Goal: Information Seeking & Learning: Learn about a topic

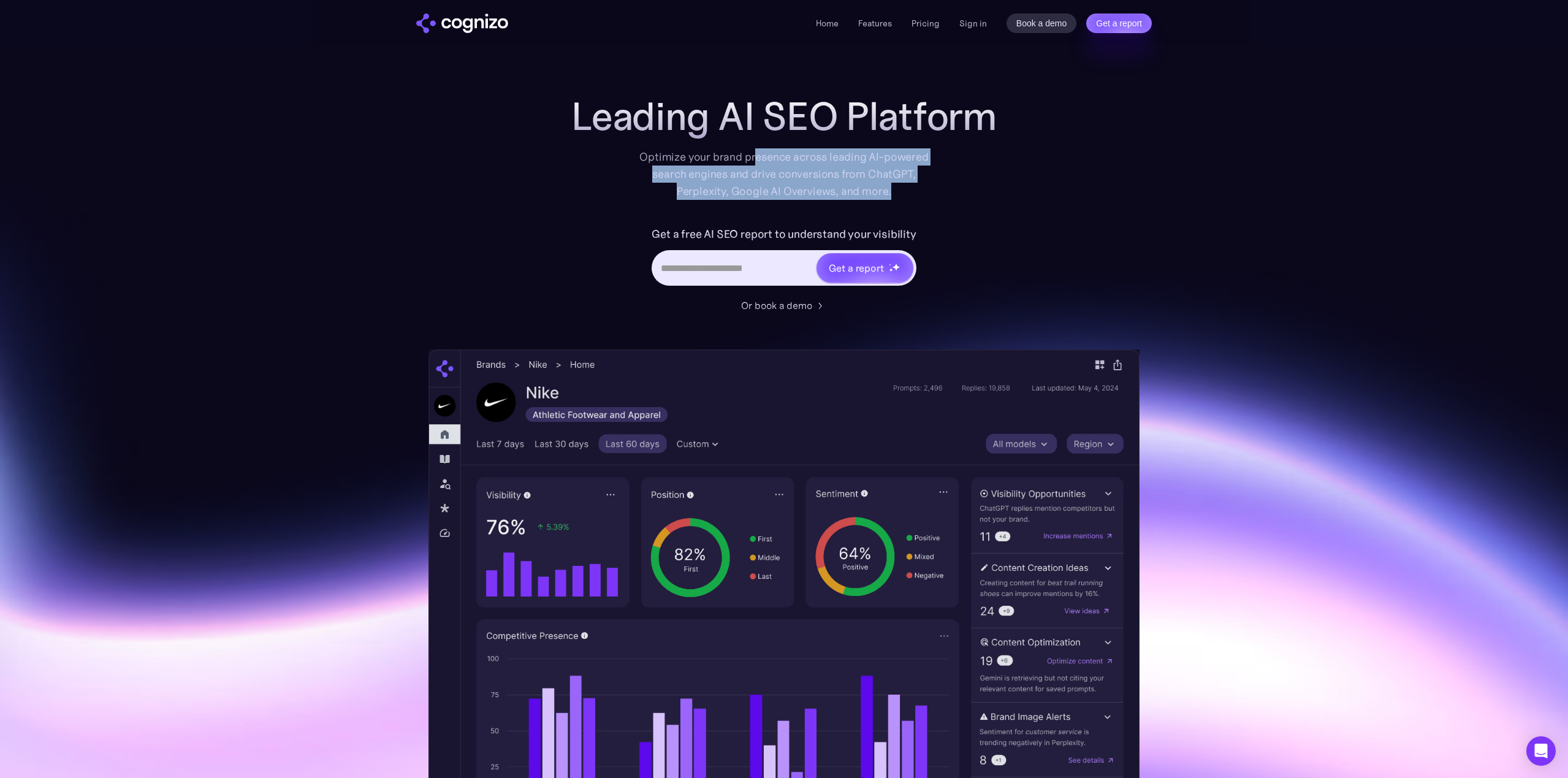
drag, startPoint x: 756, startPoint y: 153, endPoint x: 913, endPoint y: 191, distance: 161.5
click at [913, 191] on div "Optimize your brand presence across leading AI-powered search engines and drive…" at bounding box center [784, 174] width 301 height 52
drag, startPoint x: 853, startPoint y: 176, endPoint x: 634, endPoint y: 152, distance: 220.3
click at [634, 152] on div "Leading AI SEO Platform Optimize your brand presence across leading AI-powered …" at bounding box center [784, 147] width 490 height 106
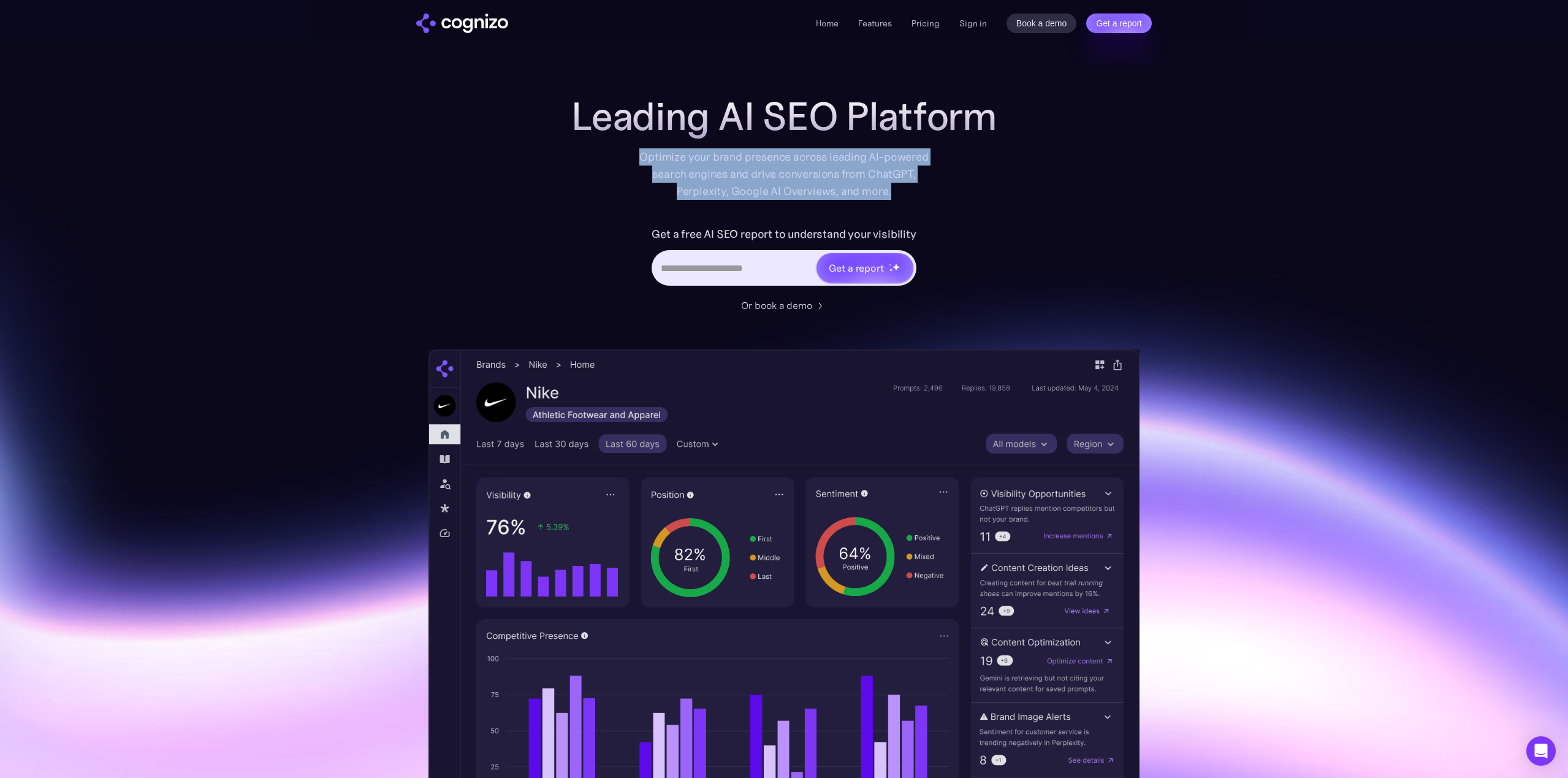
click at [634, 152] on div "Optimize your brand presence across leading AI-powered search engines and drive…" at bounding box center [784, 174] width 301 height 52
drag, startPoint x: 634, startPoint y: 152, endPoint x: 922, endPoint y: 198, distance: 291.7
click at [922, 200] on div "Leading AI SEO Platform Optimize your brand presence across leading AI-powered …" at bounding box center [784, 204] width 490 height 218
click at [923, 197] on div "Optimize your brand presence across leading AI-powered search engines and drive…" at bounding box center [784, 174] width 301 height 52
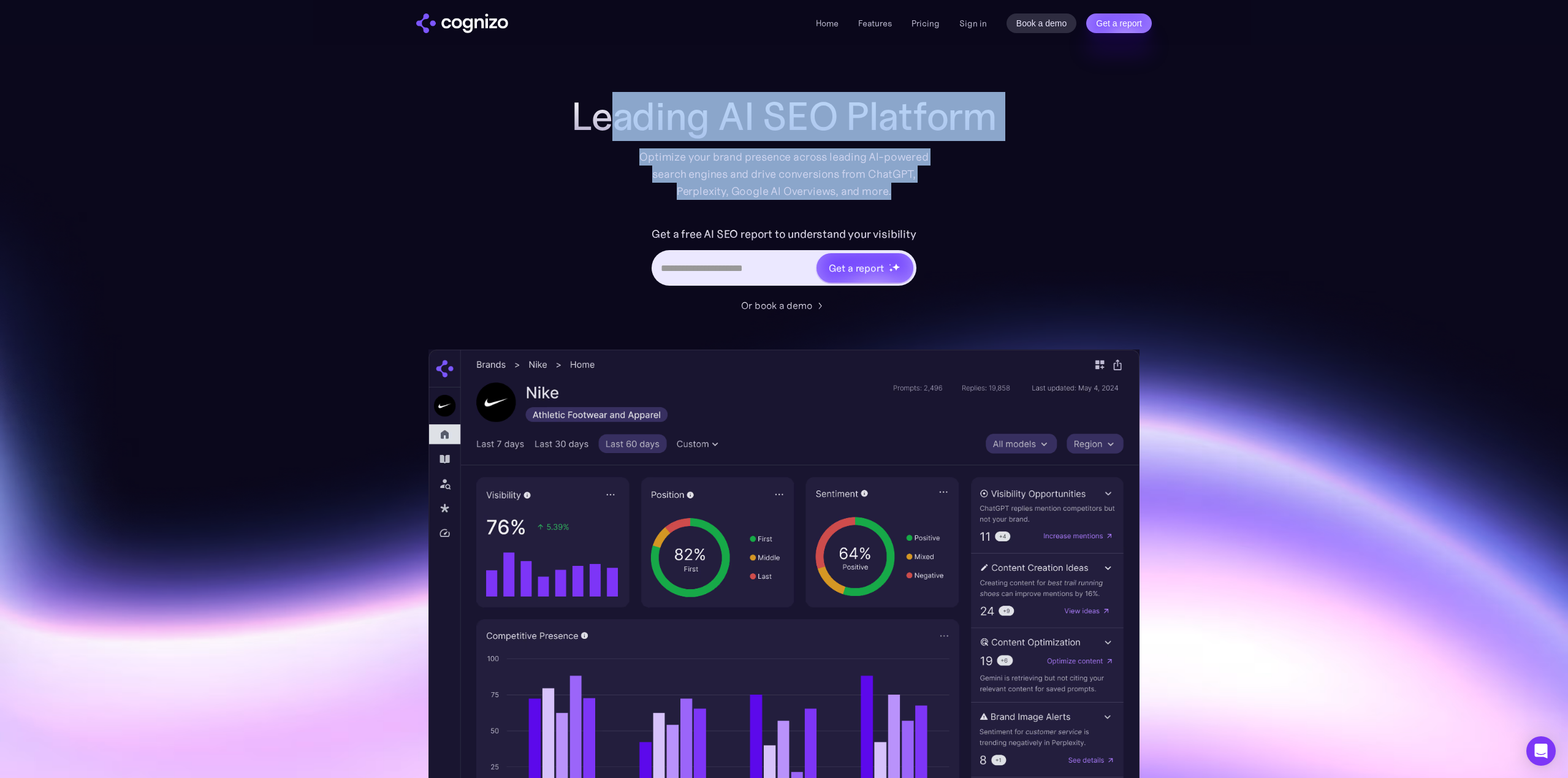
drag, startPoint x: 742, startPoint y: 158, endPoint x: 608, endPoint y: 140, distance: 135.2
click at [608, 140] on div "Leading AI SEO Platform Optimize your brand presence across leading AI-powered …" at bounding box center [784, 147] width 490 height 106
drag, startPoint x: 608, startPoint y: 140, endPoint x: 798, endPoint y: 137, distance: 190.0
click at [608, 139] on h1 "Leading AI SEO Platform" at bounding box center [784, 116] width 425 height 44
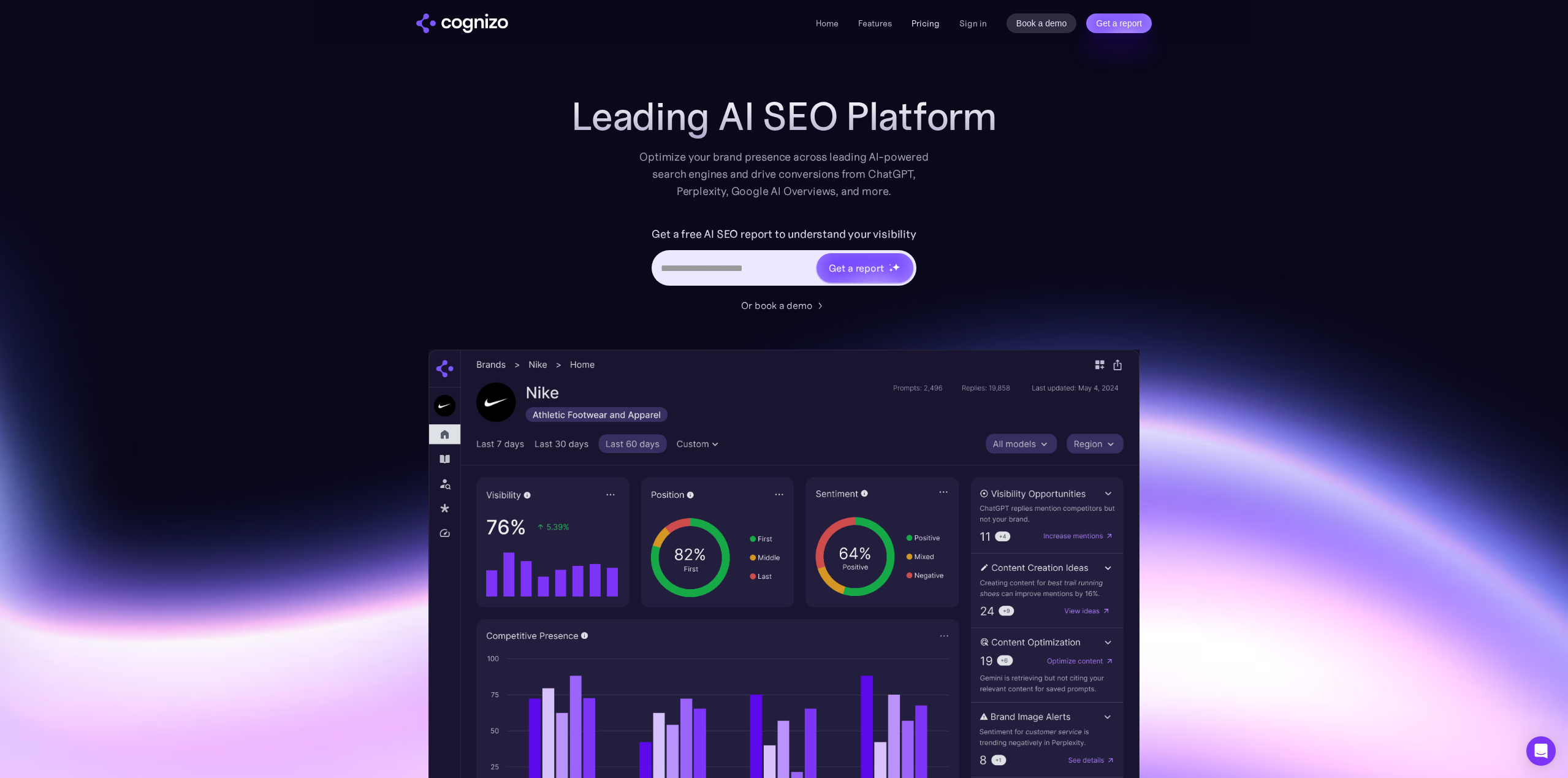
click at [925, 27] on link "Pricing" at bounding box center [925, 23] width 28 height 11
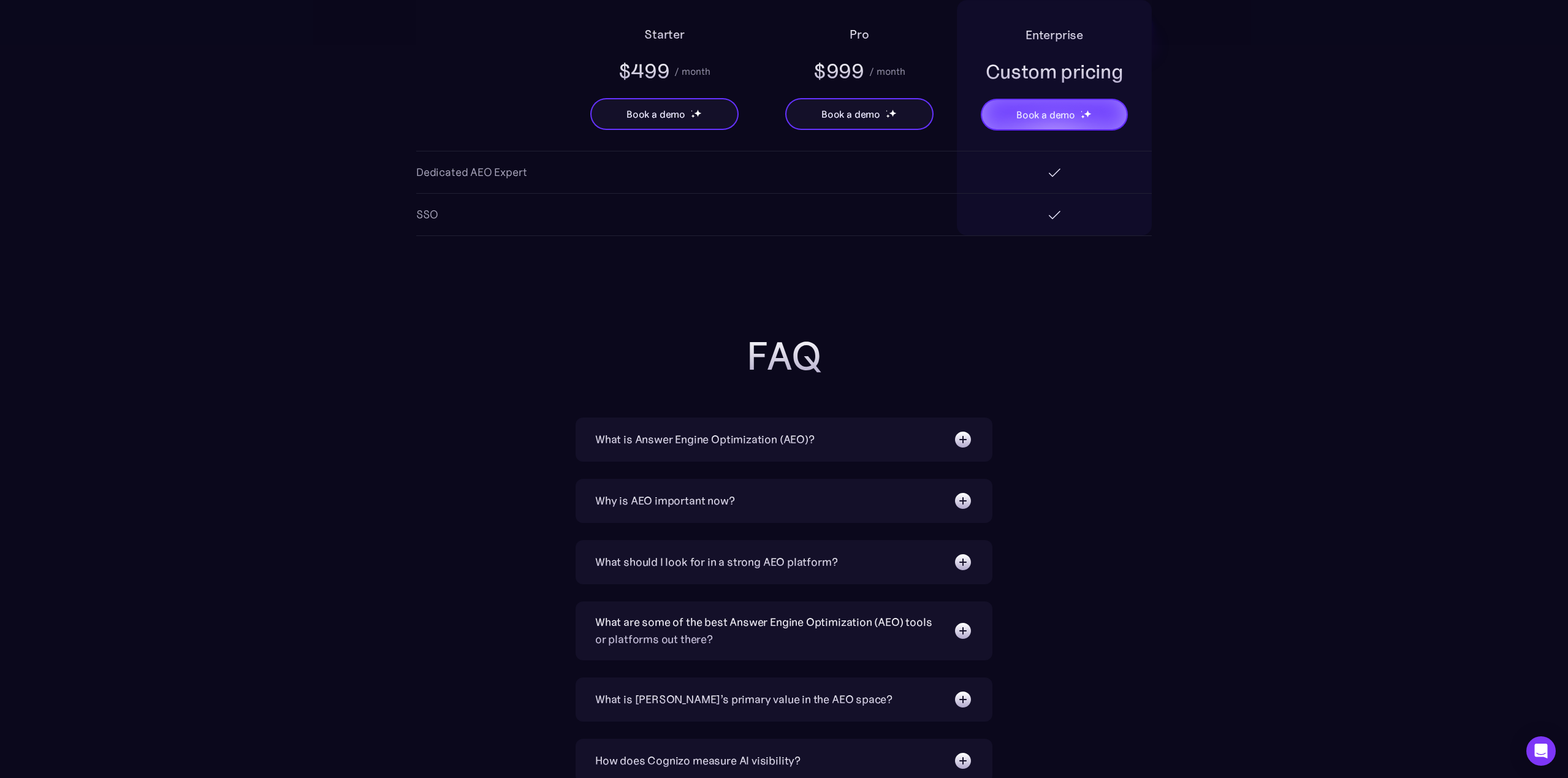
scroll to position [2463, 0]
click at [964, 440] on img at bounding box center [963, 438] width 20 height 20
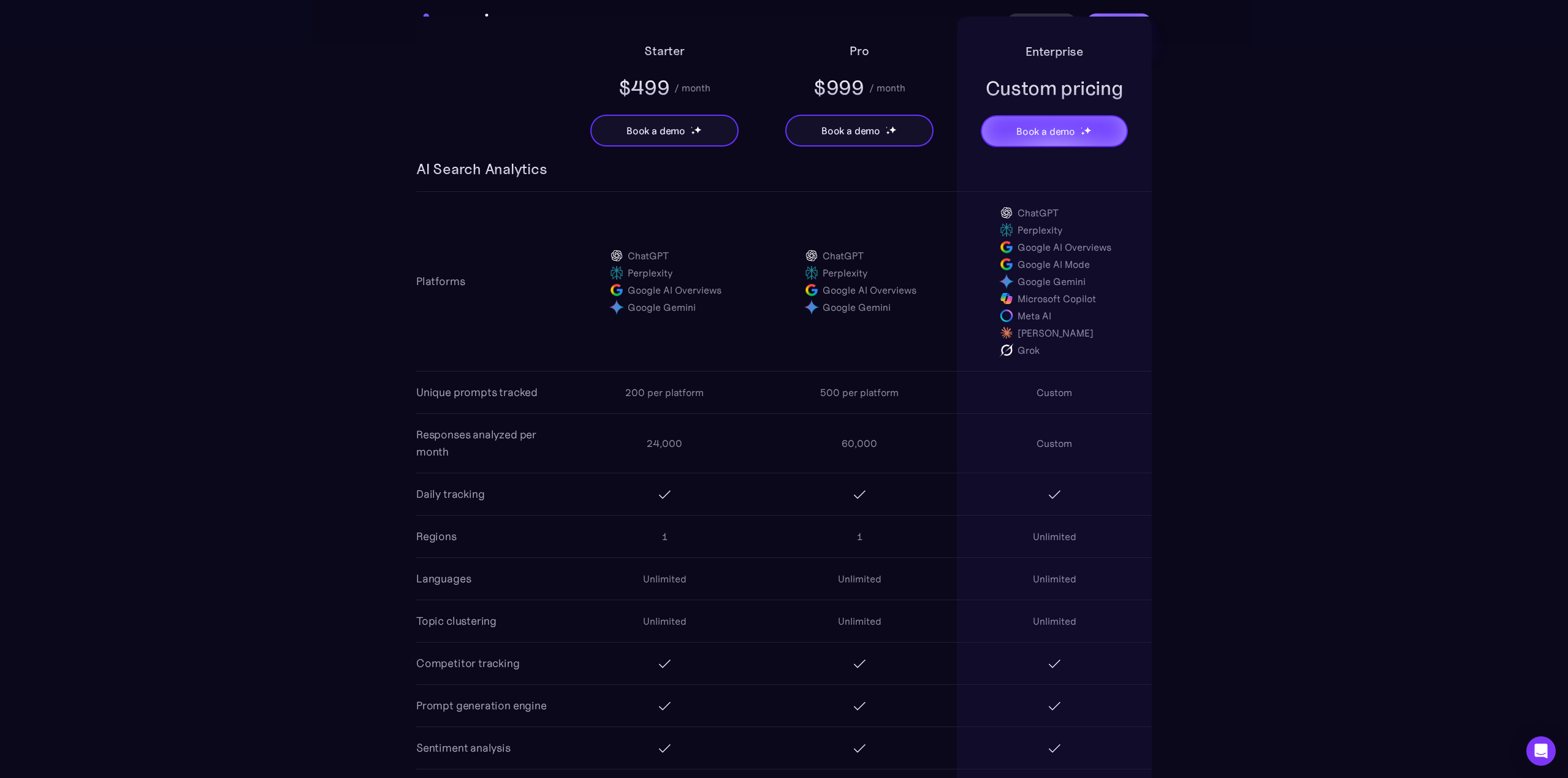
scroll to position [0, 0]
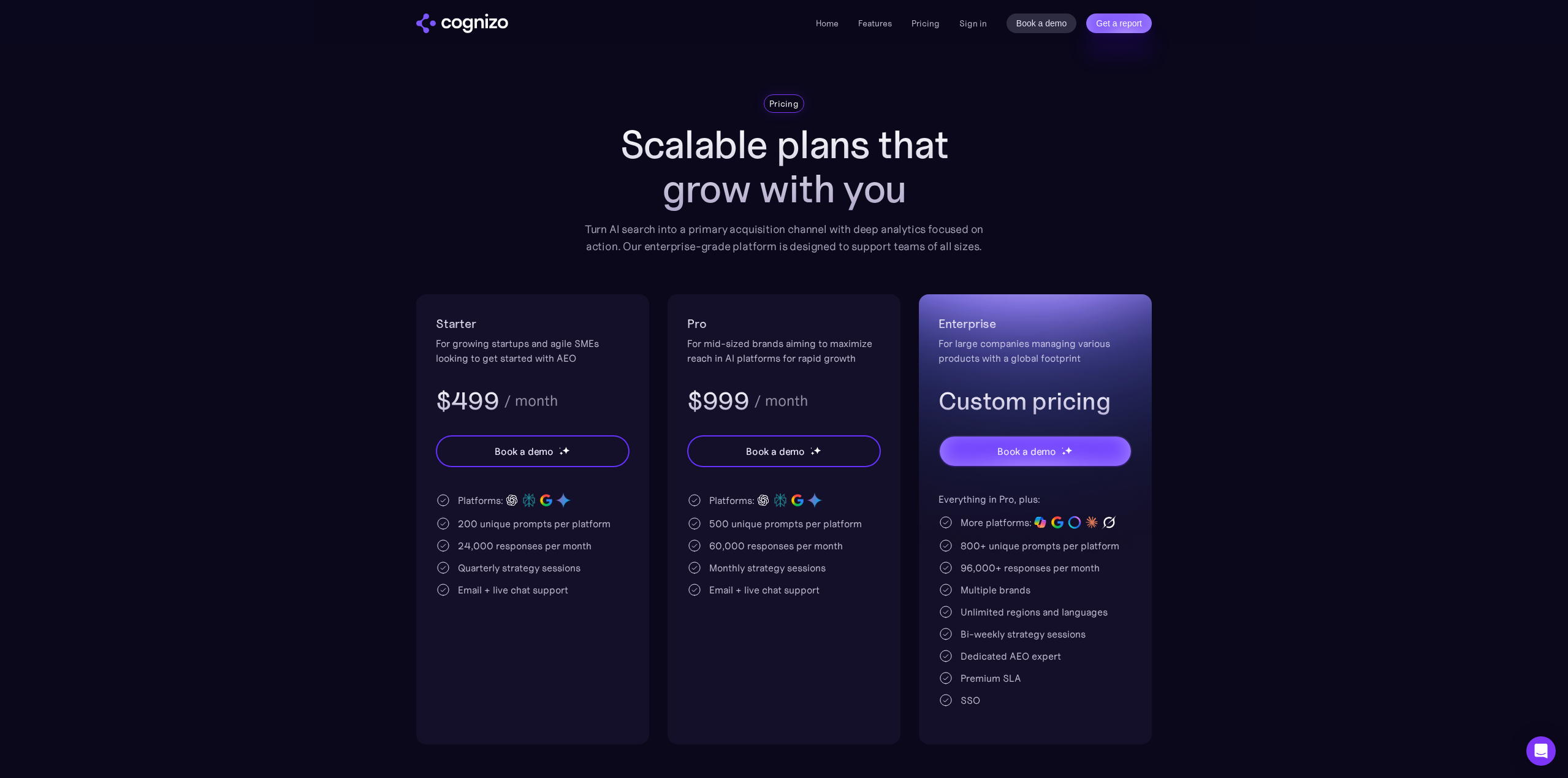
click at [1225, 344] on section "Pricing Scalable plans that grow with you Turn AI search into a primary acquisi…" at bounding box center [784, 419] width 1568 height 650
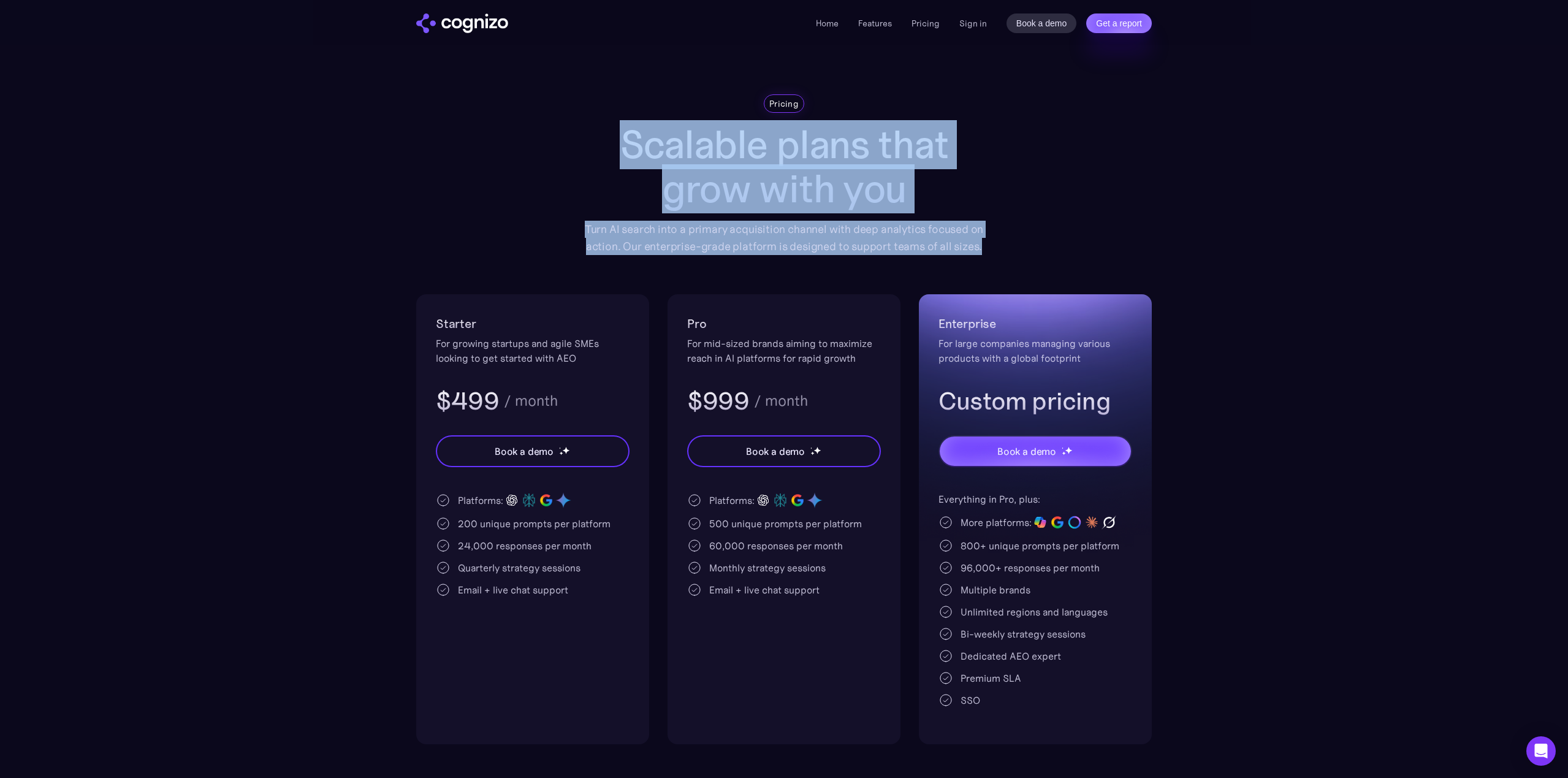
drag, startPoint x: 597, startPoint y: 146, endPoint x: 1004, endPoint y: 248, distance: 419.6
click at [1004, 248] on div "Pricing Scalable plans that grow with you Turn AI search into a primary acquisi…" at bounding box center [784, 419] width 736 height 650
drag, startPoint x: 1004, startPoint y: 248, endPoint x: 583, endPoint y: 142, distance: 434.1
click at [583, 142] on div "Pricing Scalable plans that grow with you Turn AI search into a primary acquisi…" at bounding box center [784, 419] width 736 height 650
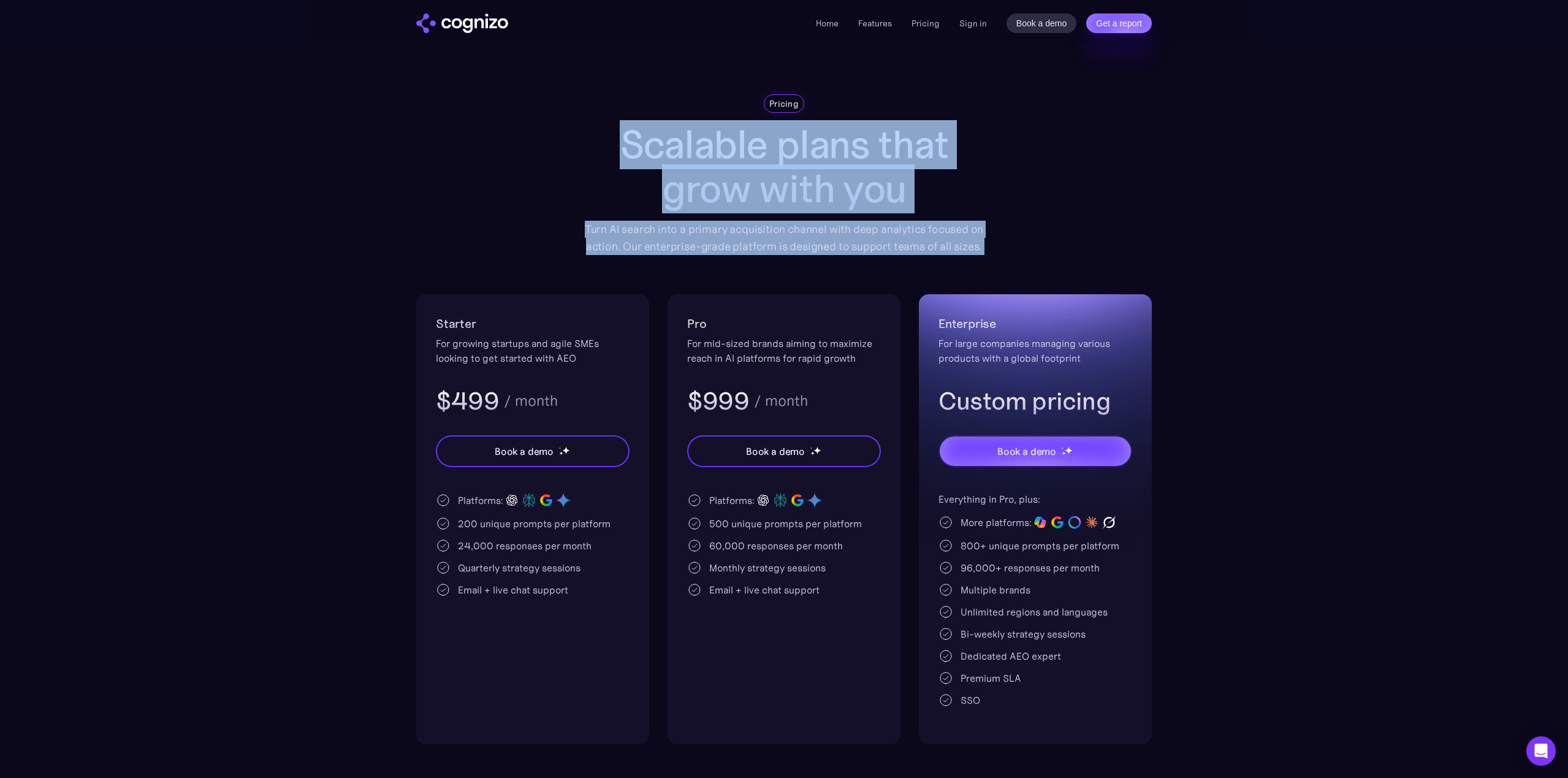
click at [583, 142] on h1 "Scalable plans that grow with you" at bounding box center [784, 167] width 417 height 88
